Goal: Information Seeking & Learning: Learn about a topic

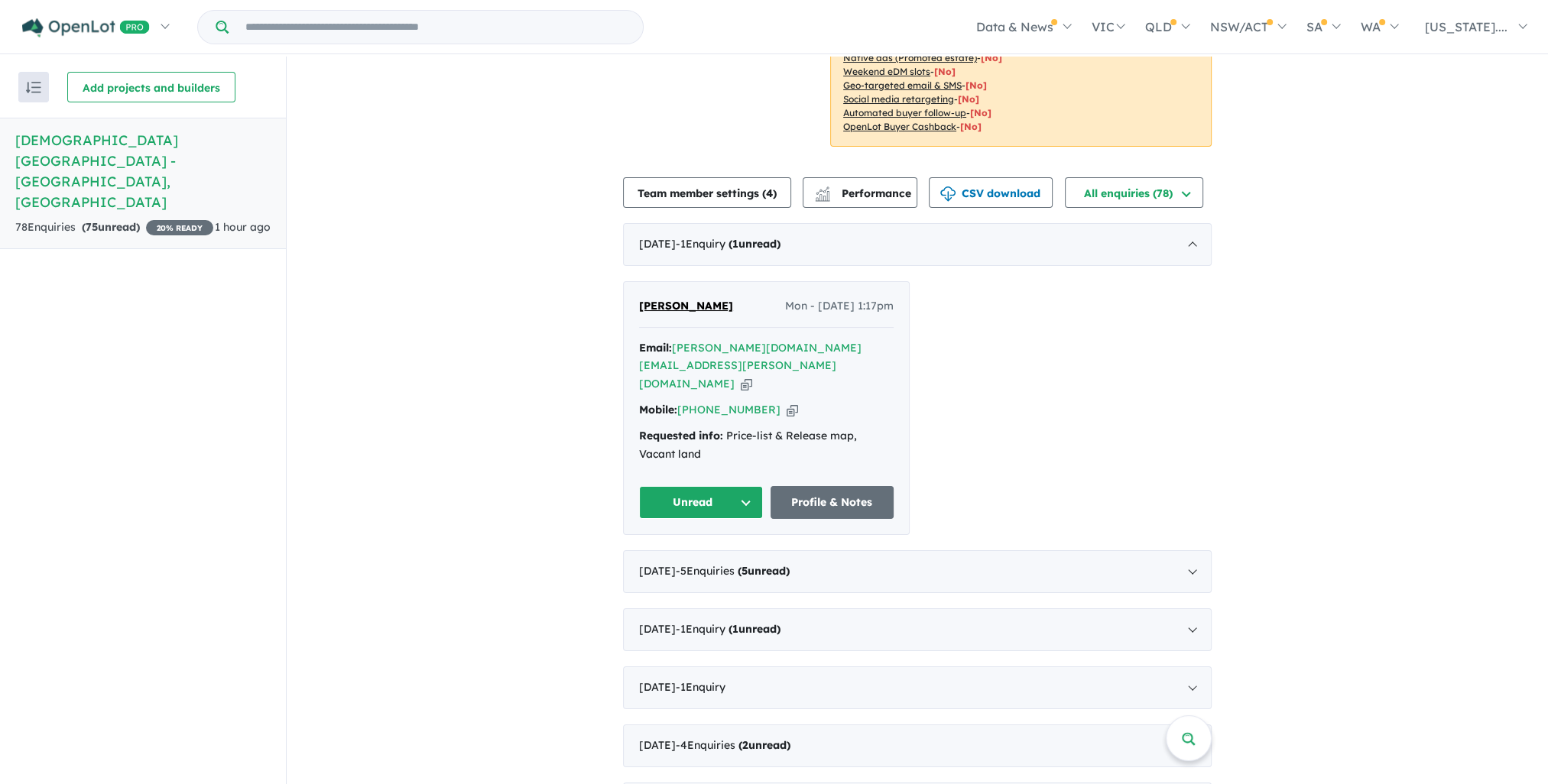
scroll to position [306, 0]
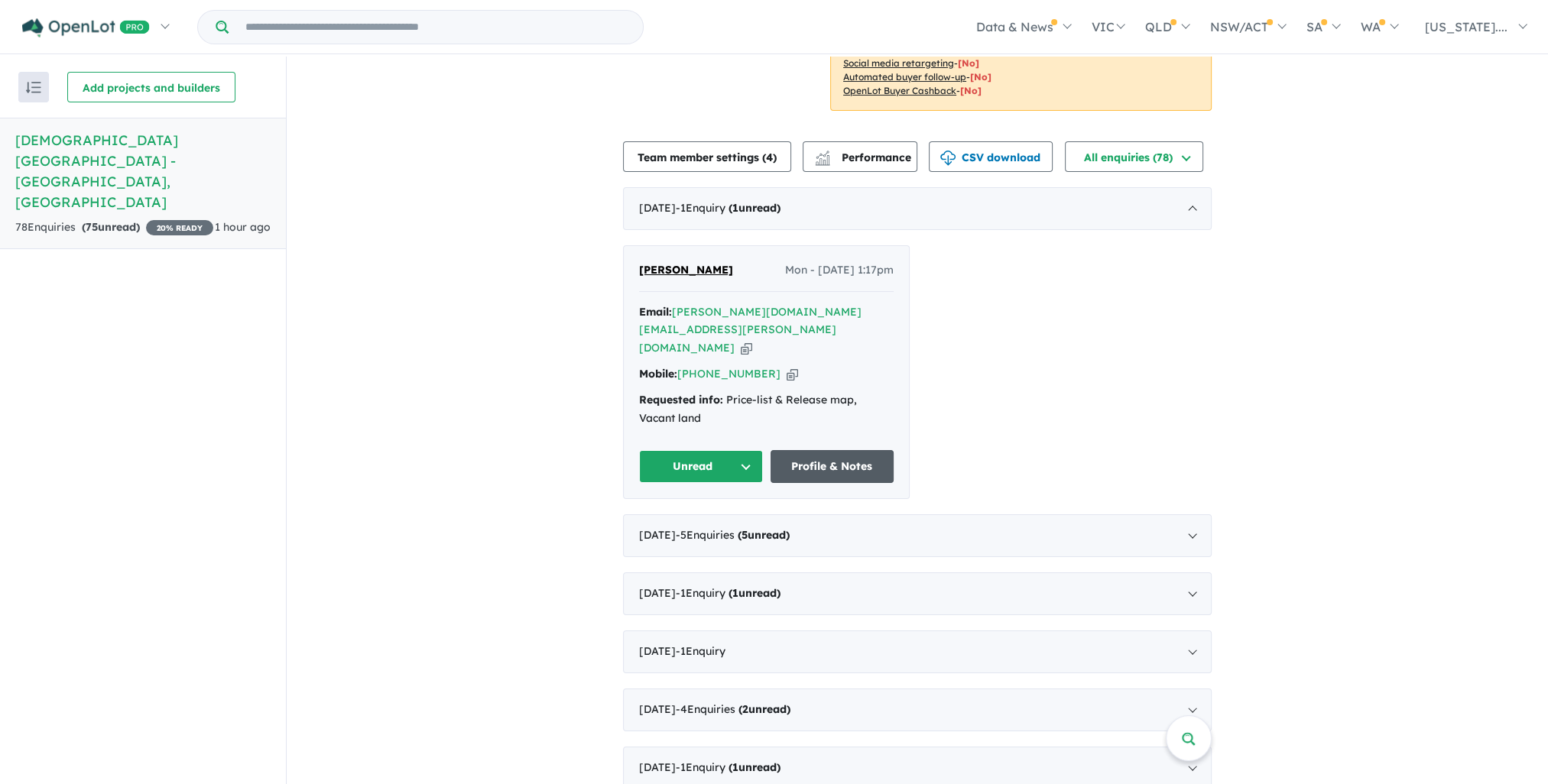
click at [812, 451] on link "Profile & Notes" at bounding box center [833, 467] width 124 height 33
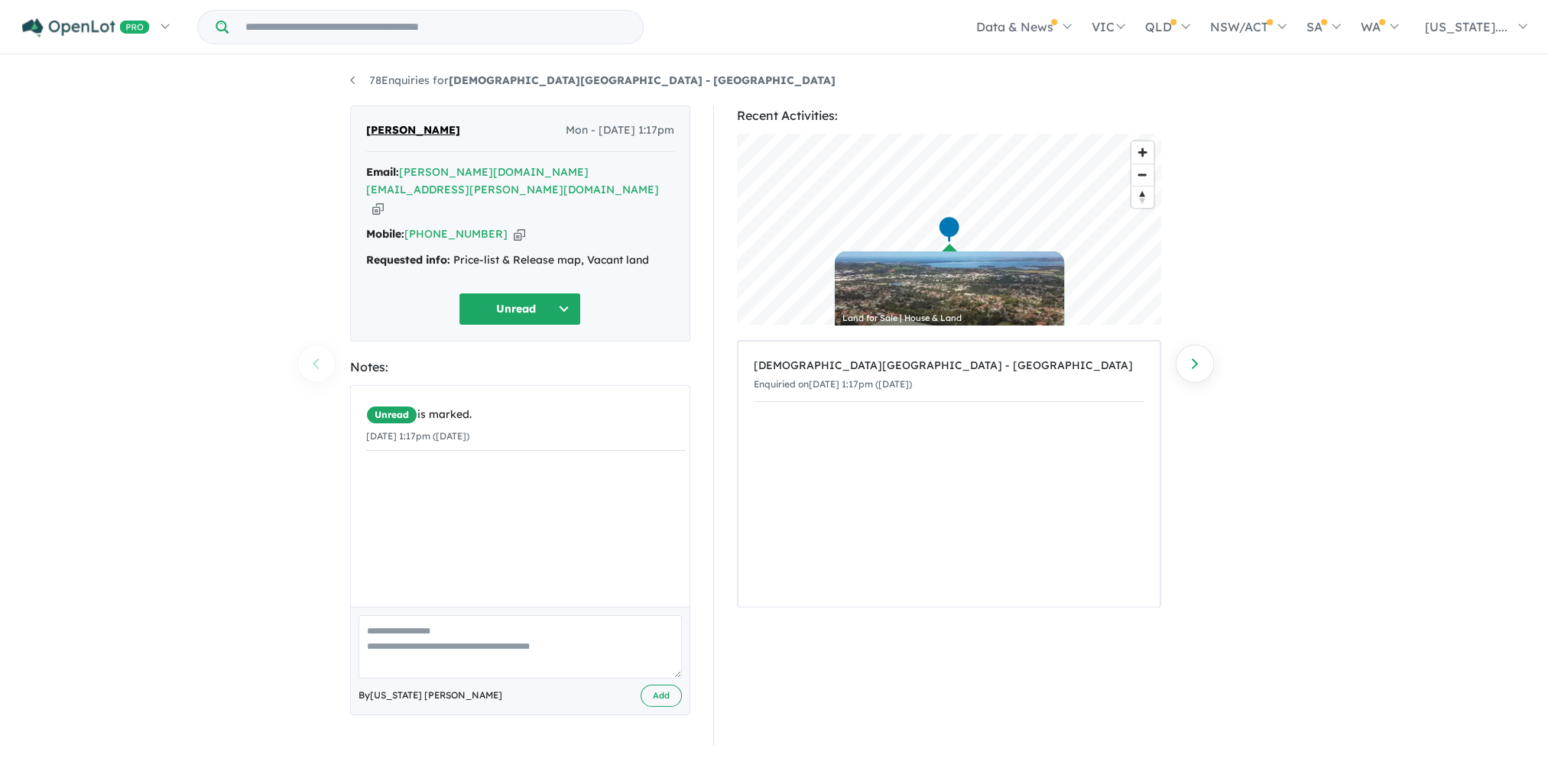
click at [346, 77] on div "78 Enquiries for Mungurra Rise Estate - Cordeaux Heights Previous enquiry Next …" at bounding box center [775, 421] width 872 height 730
click at [353, 81] on link "78 Enquiries for Mungurra Rise Estate - Cordeaux Heights" at bounding box center [593, 81] width 485 height 14
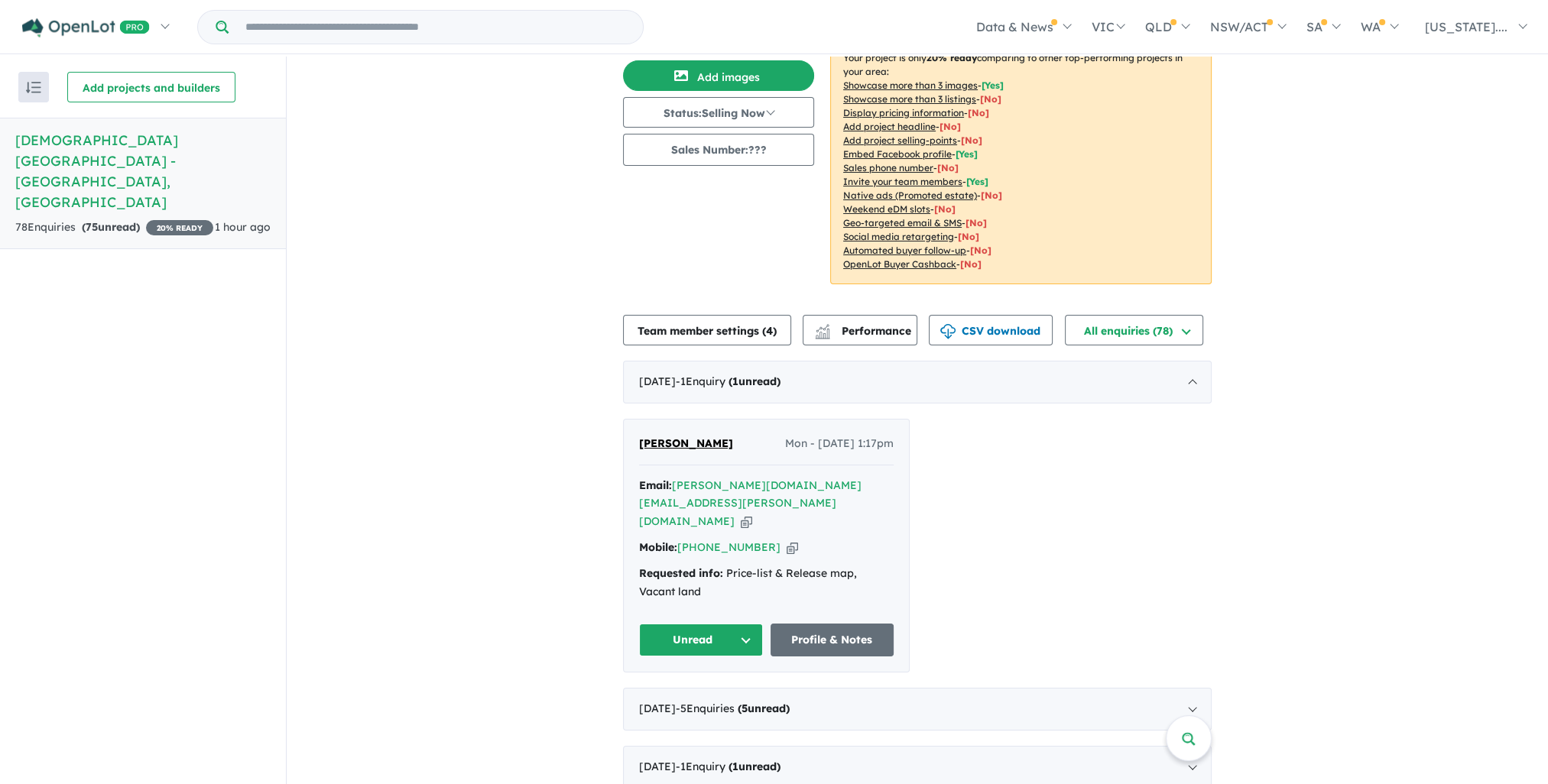
scroll to position [230, 0]
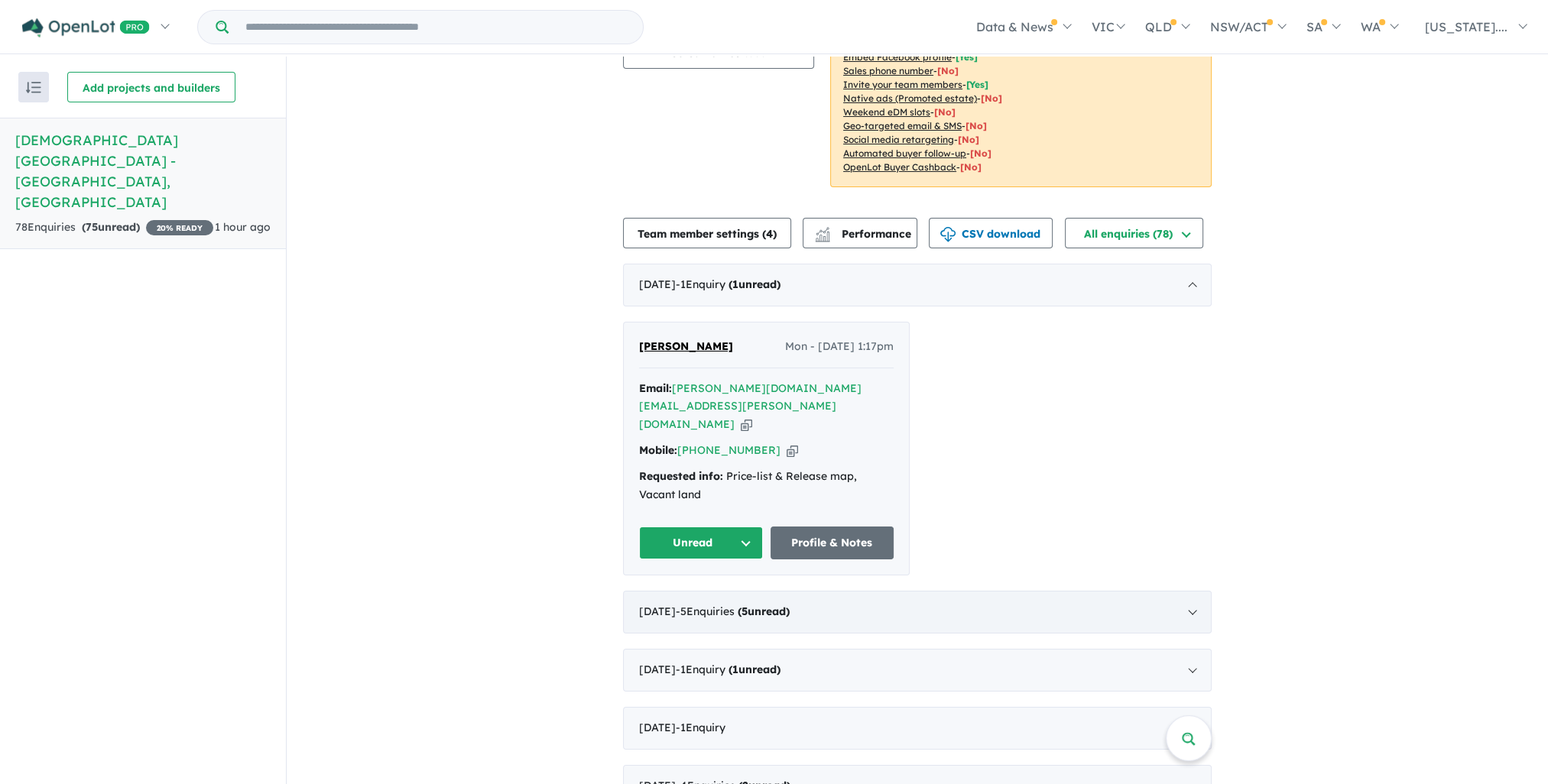
click at [837, 591] on div "August 2025 - 5 Enquir ies ( 5 unread)" at bounding box center [917, 612] width 589 height 43
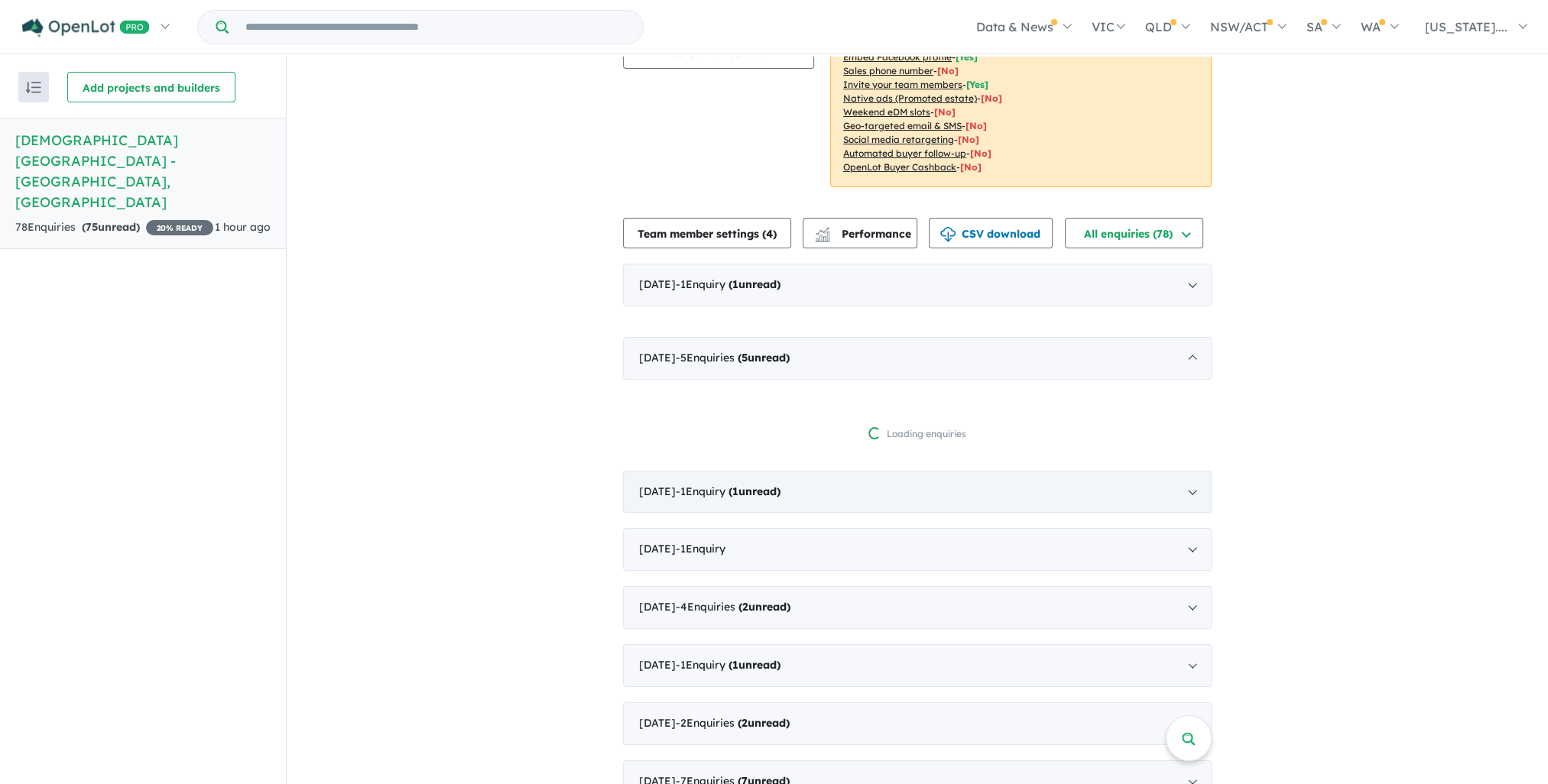
scroll to position [2, 0]
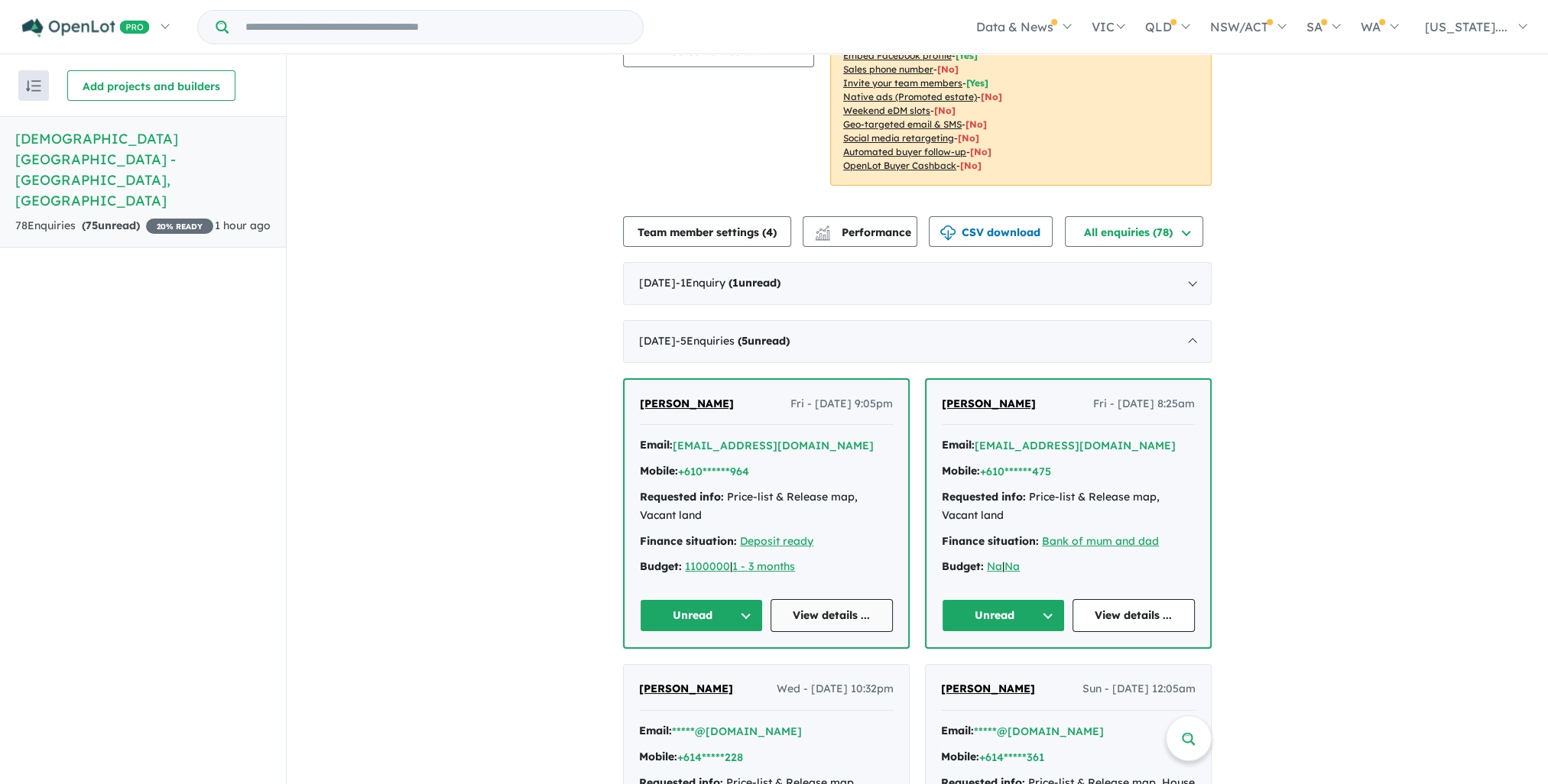
click at [862, 599] on link "View details ..." at bounding box center [832, 616] width 123 height 33
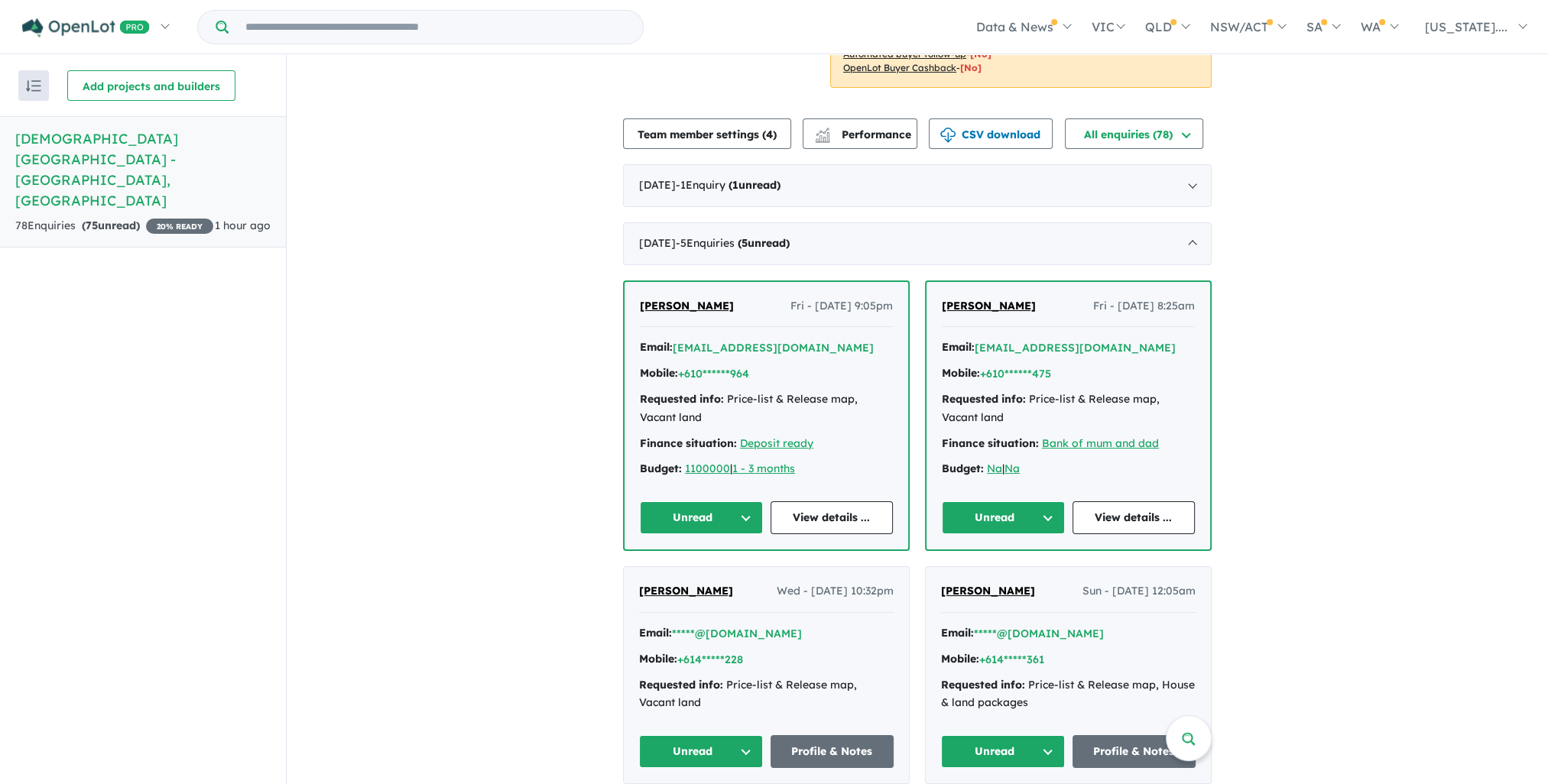
scroll to position [230, 0]
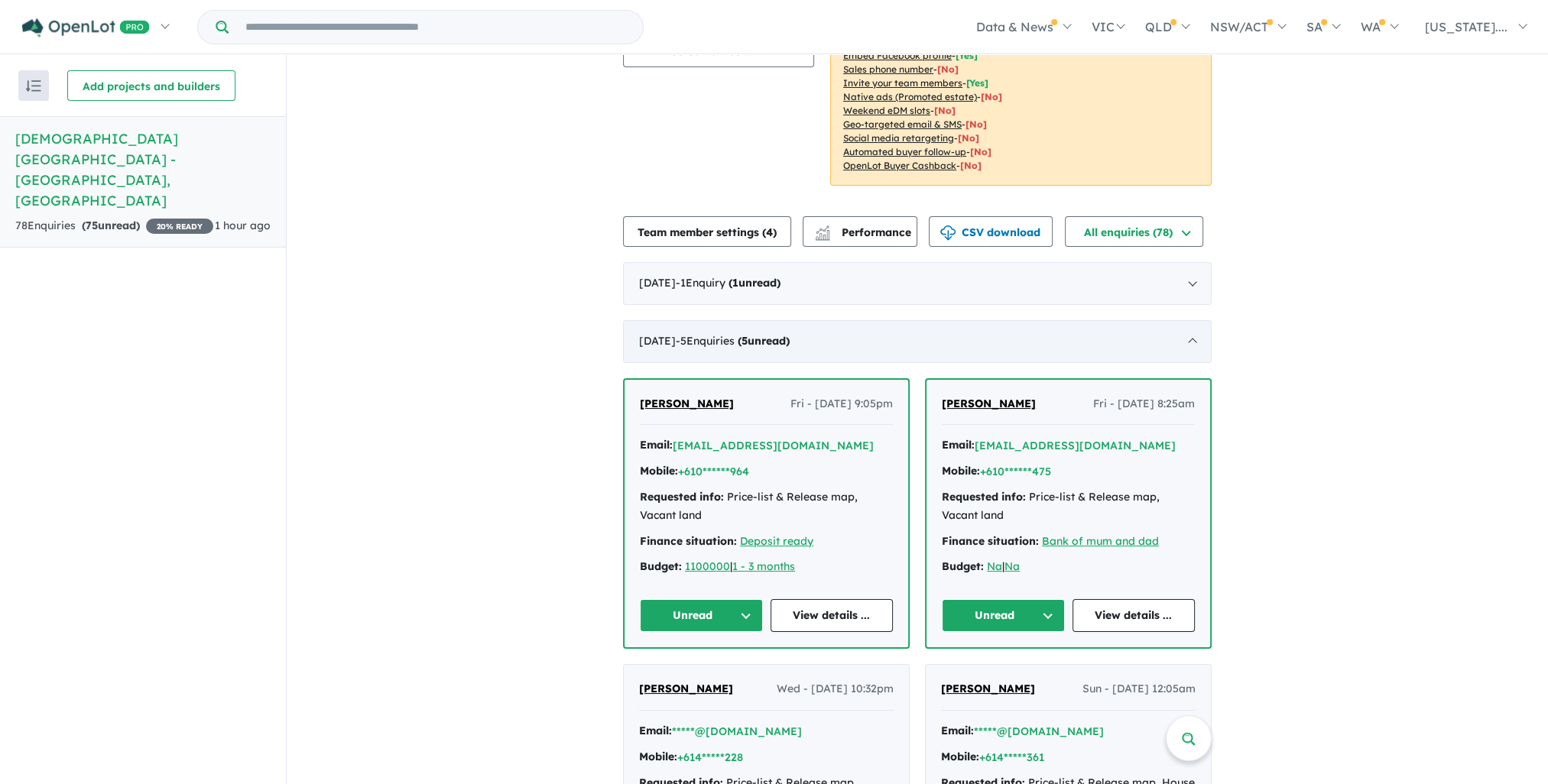
click at [833, 330] on div "August 2025 - 5 Enquir ies ( 5 unread)" at bounding box center [917, 341] width 589 height 43
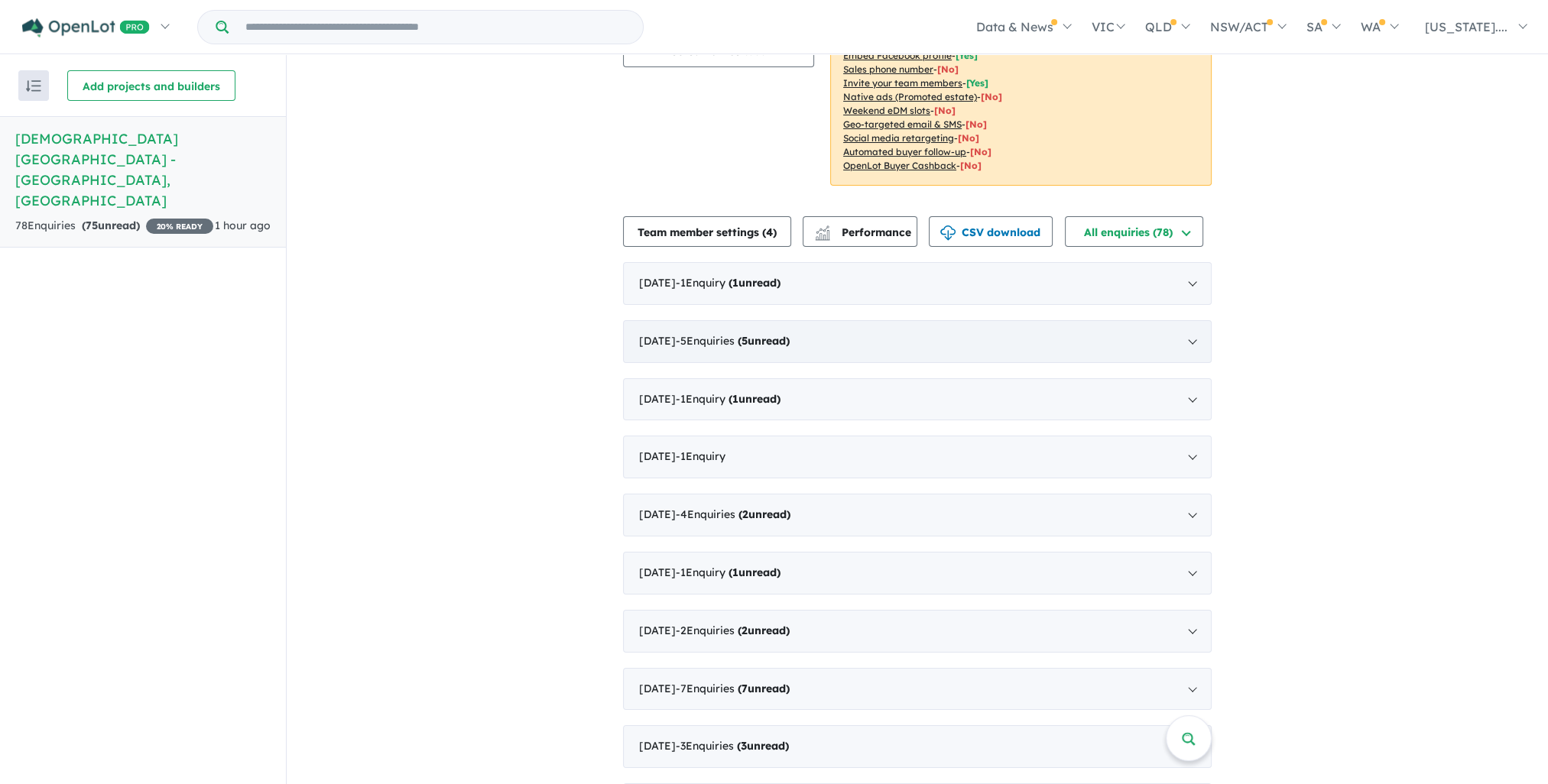
click at [786, 334] on strong "( 5 unread)" at bounding box center [763, 341] width 52 height 14
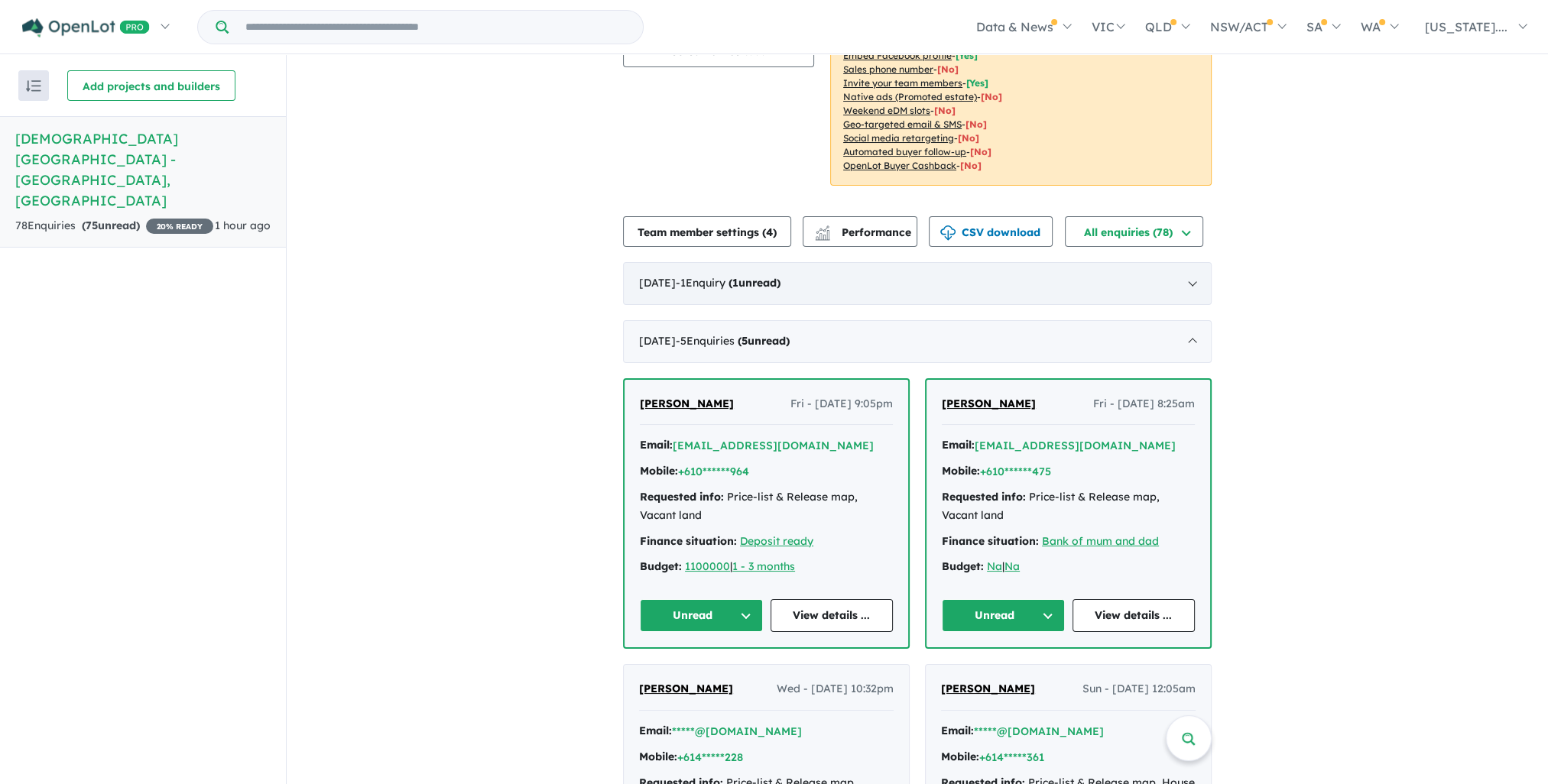
click at [780, 276] on strong "( 1 unread)" at bounding box center [754, 283] width 52 height 14
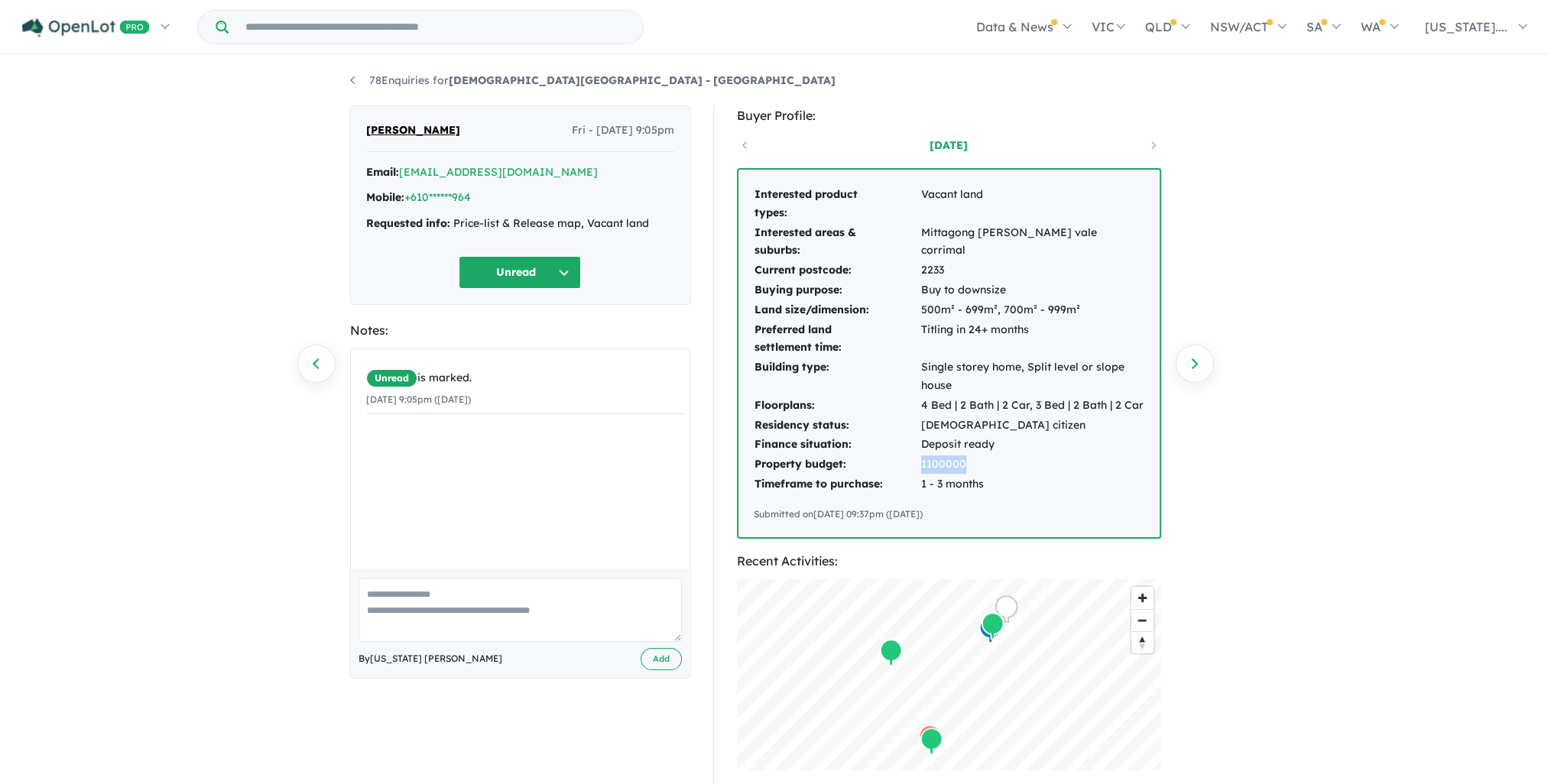
drag, startPoint x: 974, startPoint y: 461, endPoint x: 917, endPoint y: 466, distance: 57.2
click at [917, 466] on tr "Property budget: 1100000" at bounding box center [949, 465] width 391 height 20
drag, startPoint x: 917, startPoint y: 466, endPoint x: 1076, endPoint y: 460, distance: 159.1
click at [1076, 460] on td "1100000" at bounding box center [1032, 465] width 224 height 20
click at [1052, 463] on td "1100000" at bounding box center [1032, 465] width 224 height 20
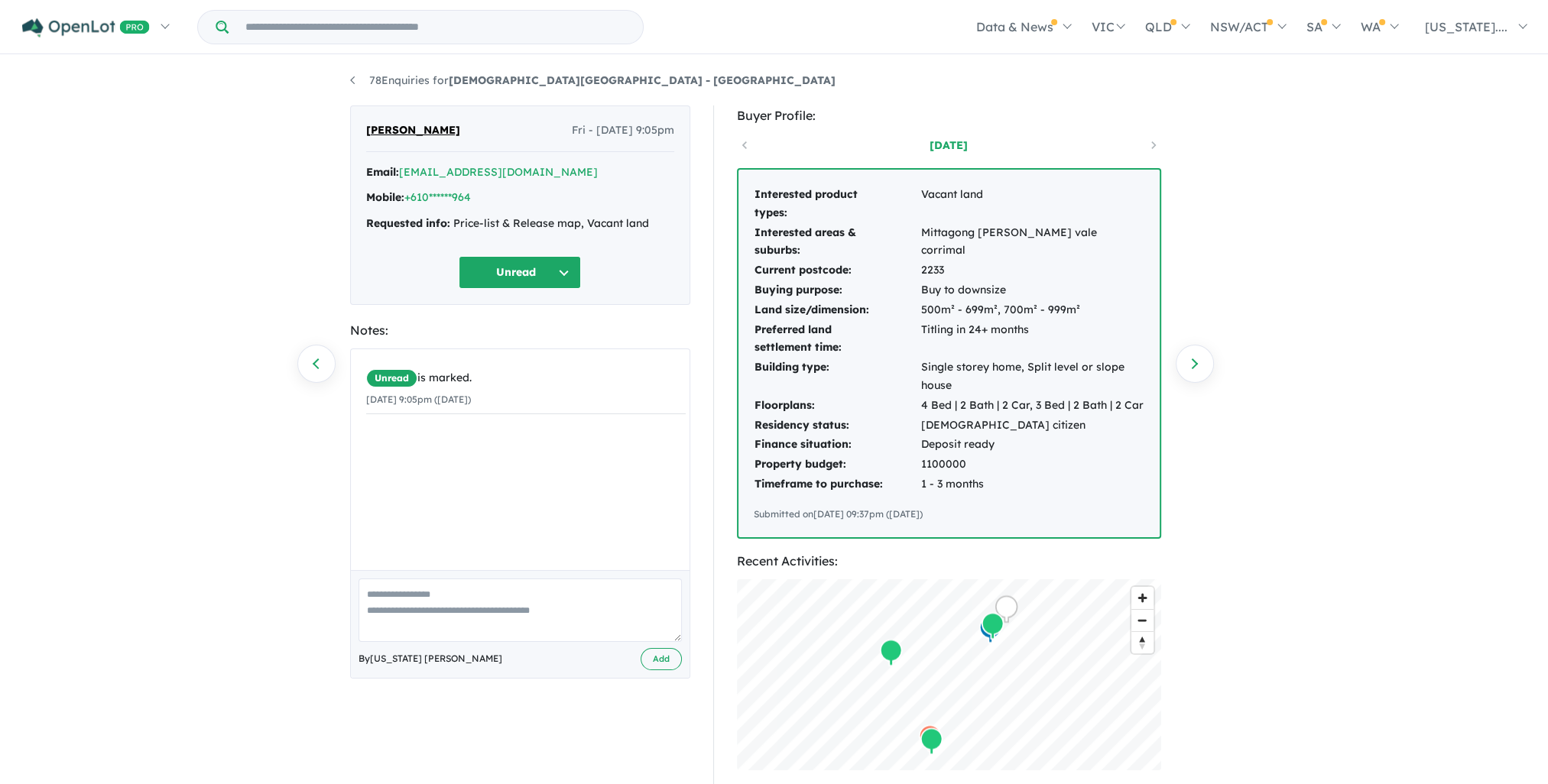
click at [347, 72] on div "78 Enquiries for Mungurra Rise Estate - Cordeaux Heights Previous enquiry Next …" at bounding box center [775, 421] width 872 height 730
click at [350, 74] on li "78 Enquiries for Mungurra Rise Estate - Cordeaux Heights" at bounding box center [593, 81] width 485 height 19
click at [350, 81] on li "78 Enquiries for Mungurra Rise Estate - Cordeaux Heights" at bounding box center [593, 81] width 485 height 19
